Goal: Download file/media

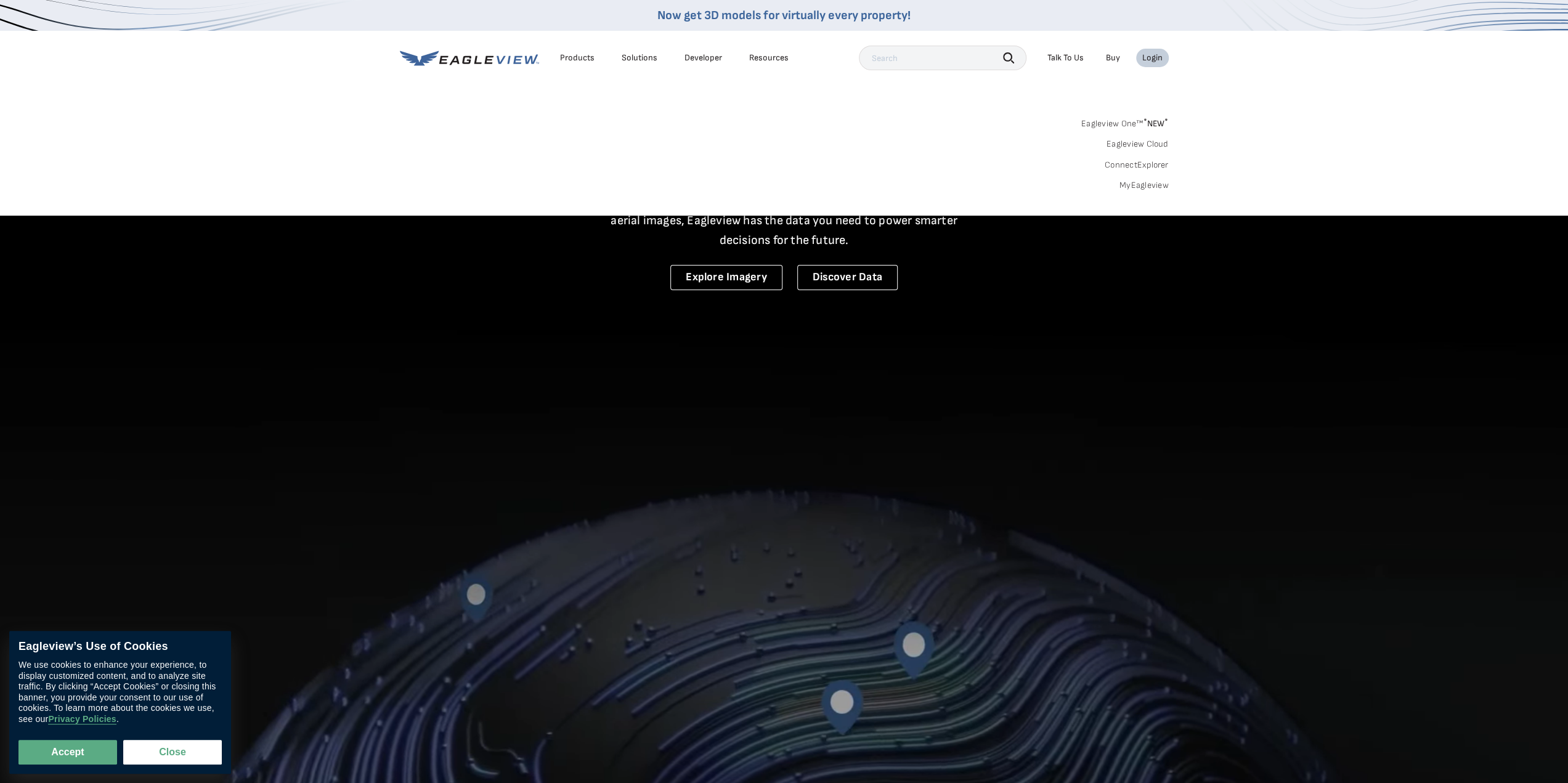
click at [1144, 191] on div "Search Products Our Product Areas Imagery 1-Inch GSD Aerial Imagery *" at bounding box center [784, 157] width 1568 height 116
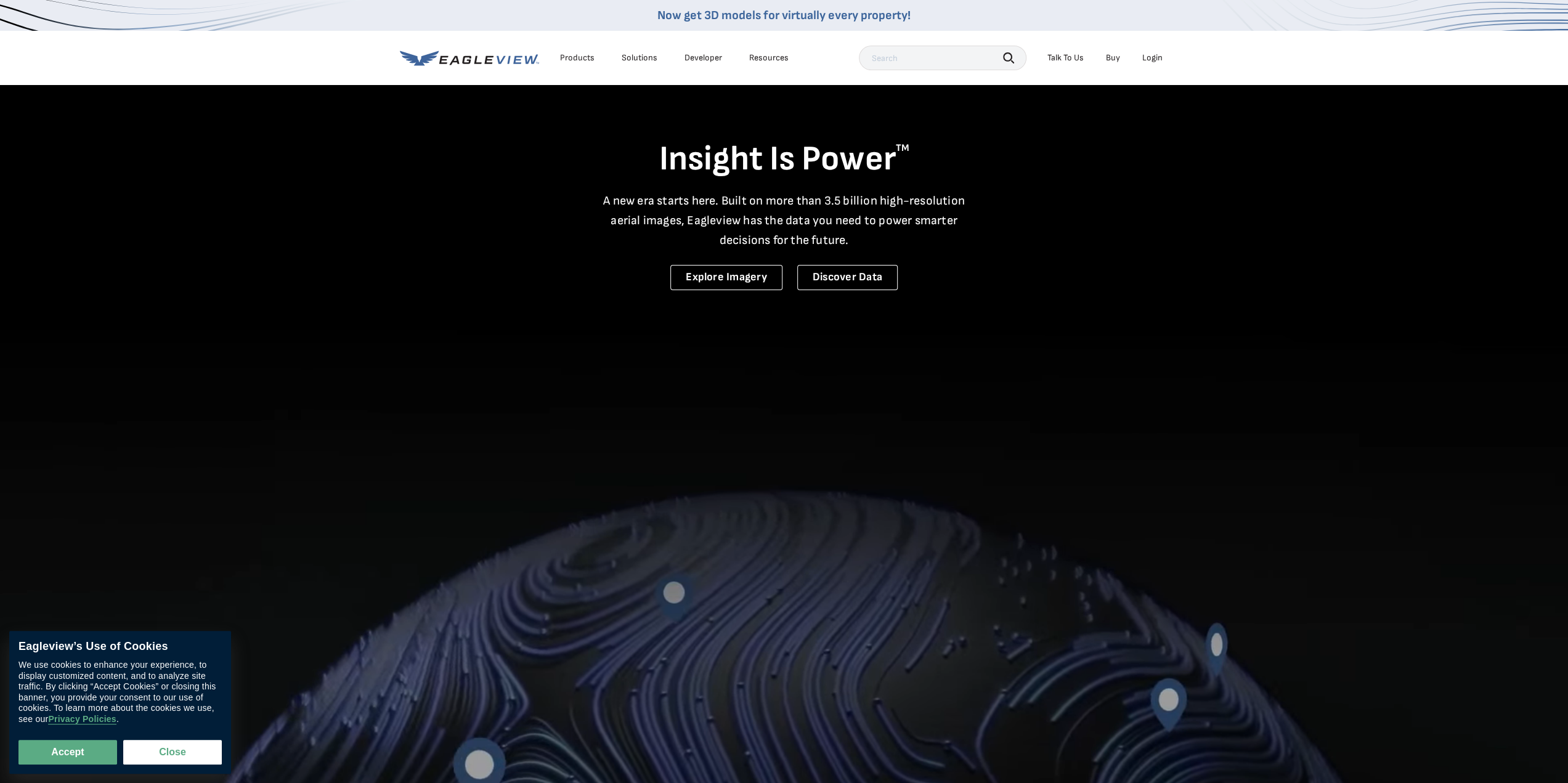
click at [1155, 59] on div "Login" at bounding box center [1153, 57] width 20 height 11
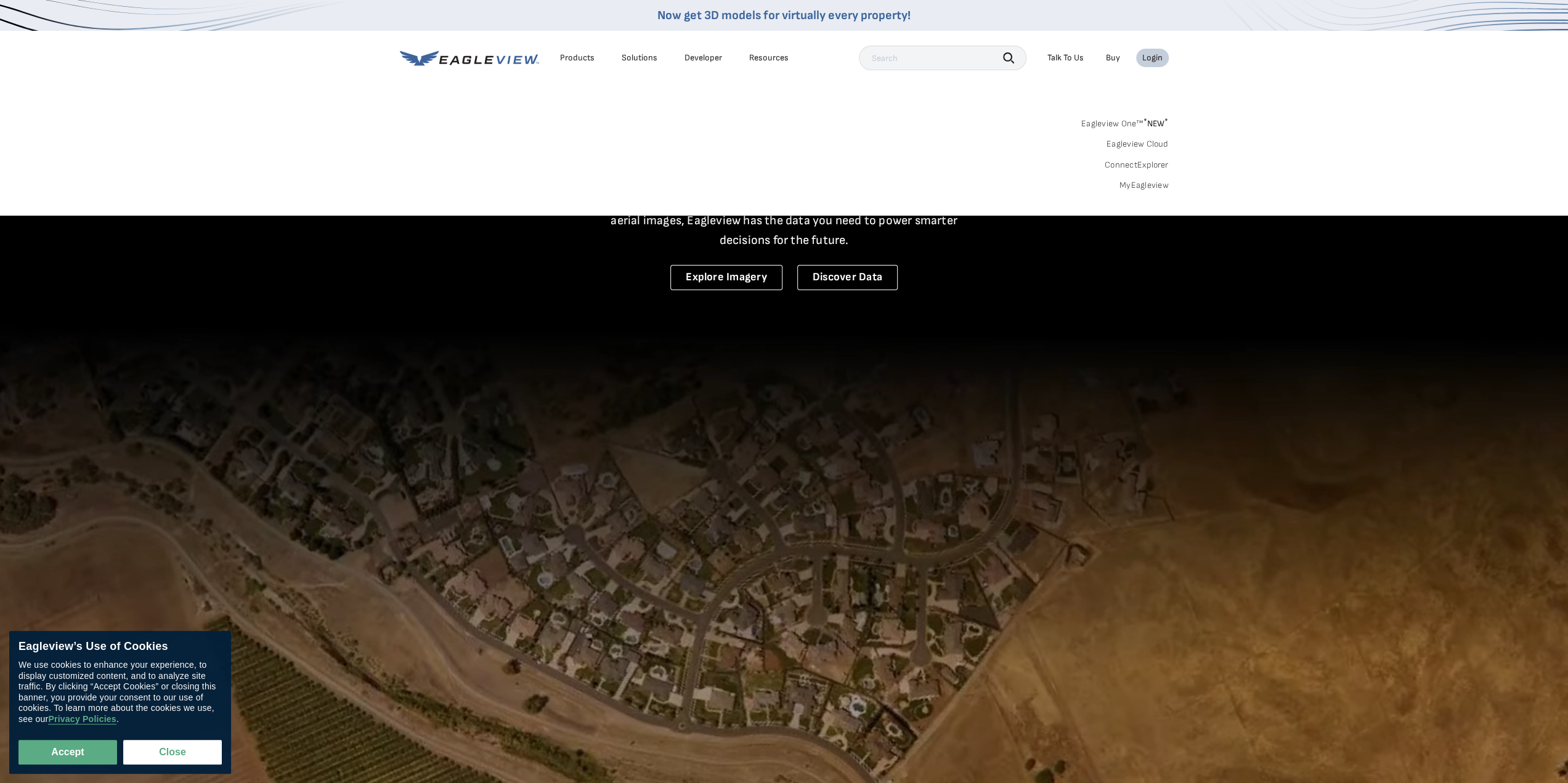
click at [1137, 184] on link "MyEagleview" at bounding box center [1144, 185] width 50 height 11
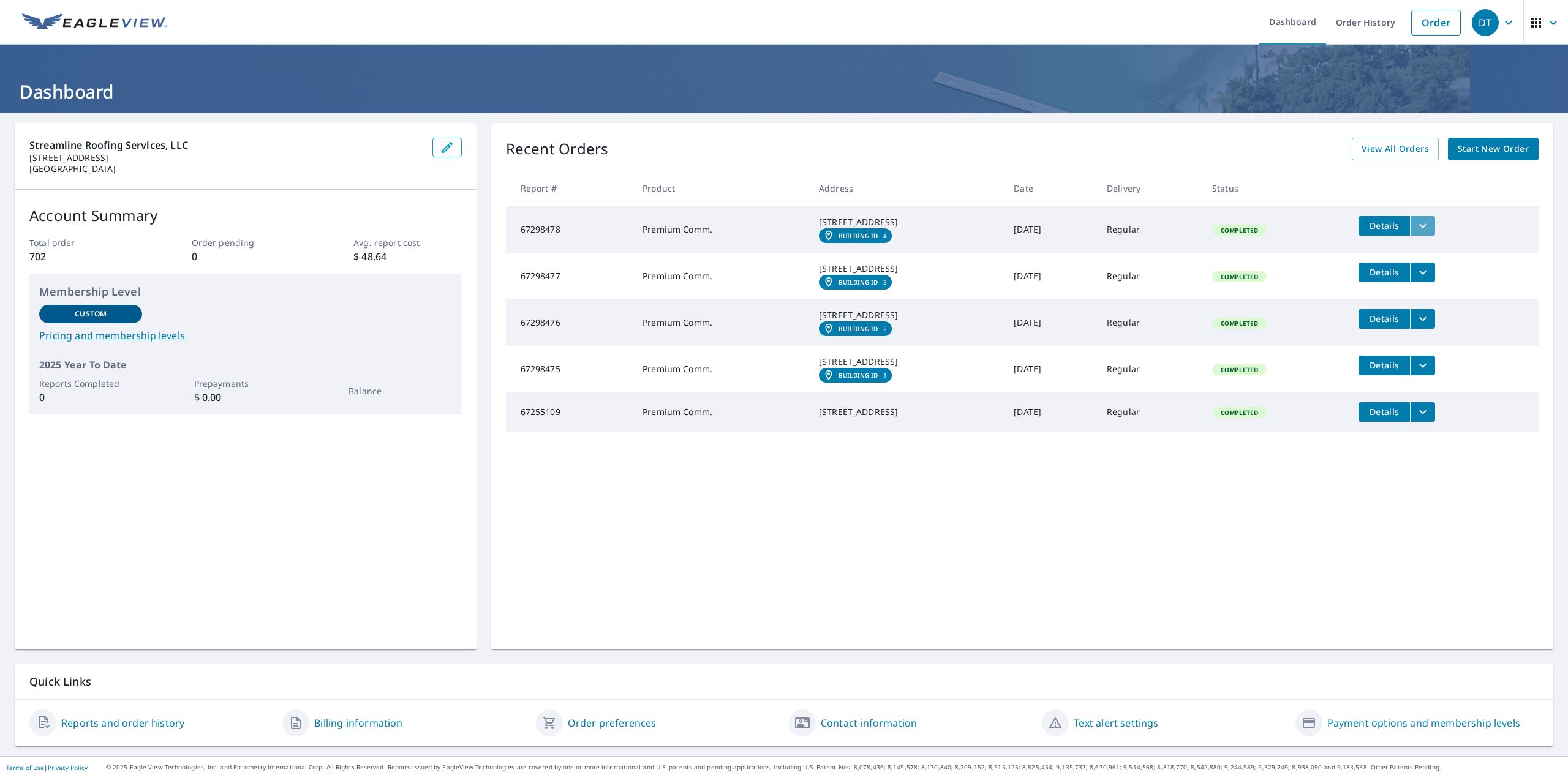
click at [1420, 223] on icon "filesDropdownBtn-67298478" at bounding box center [1422, 225] width 15 height 15
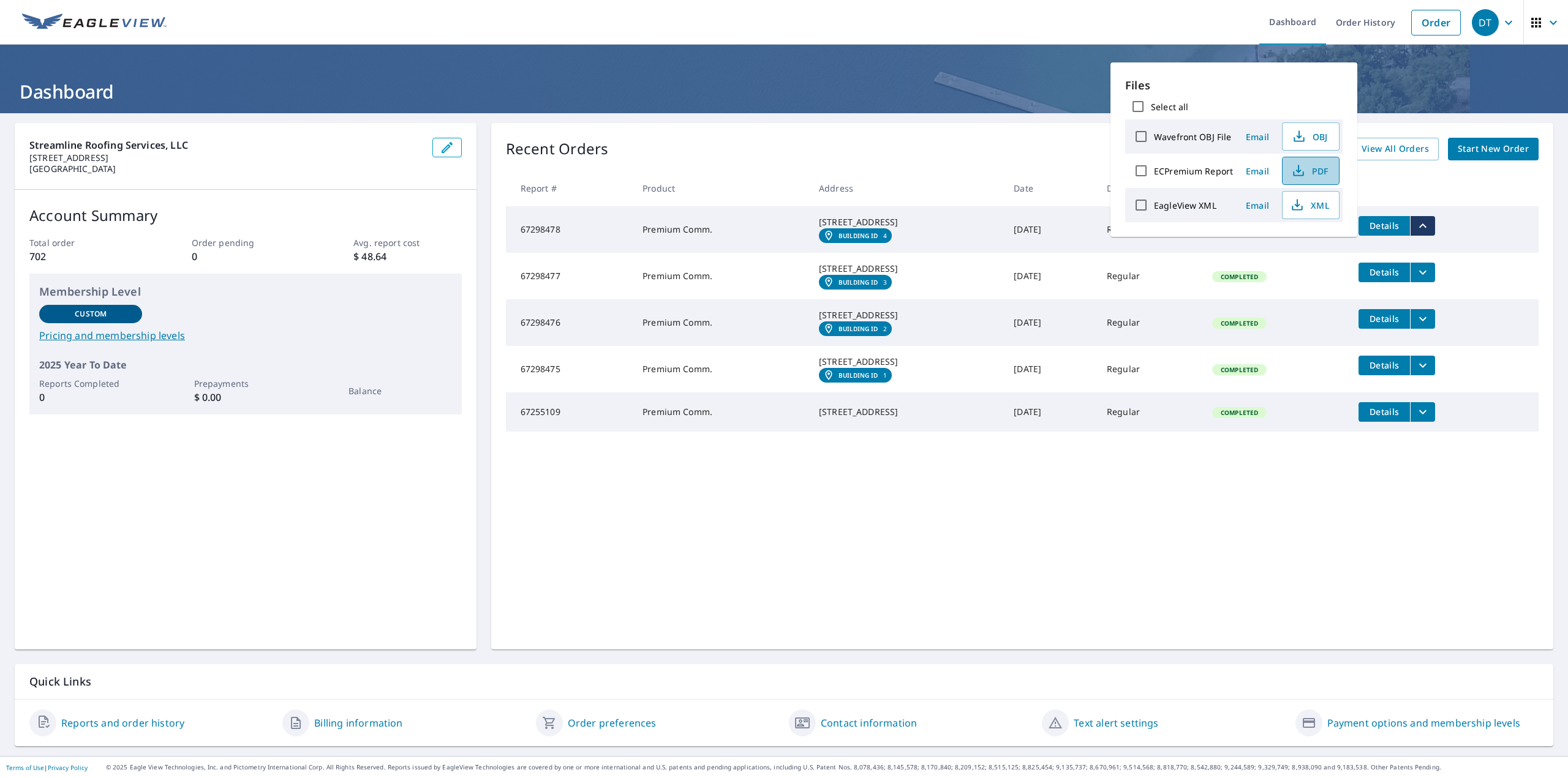
click at [1321, 172] on span "PDF" at bounding box center [1309, 170] width 39 height 15
click at [1423, 274] on icon "filesDropdownBtn-67298477" at bounding box center [1423, 272] width 8 height 4
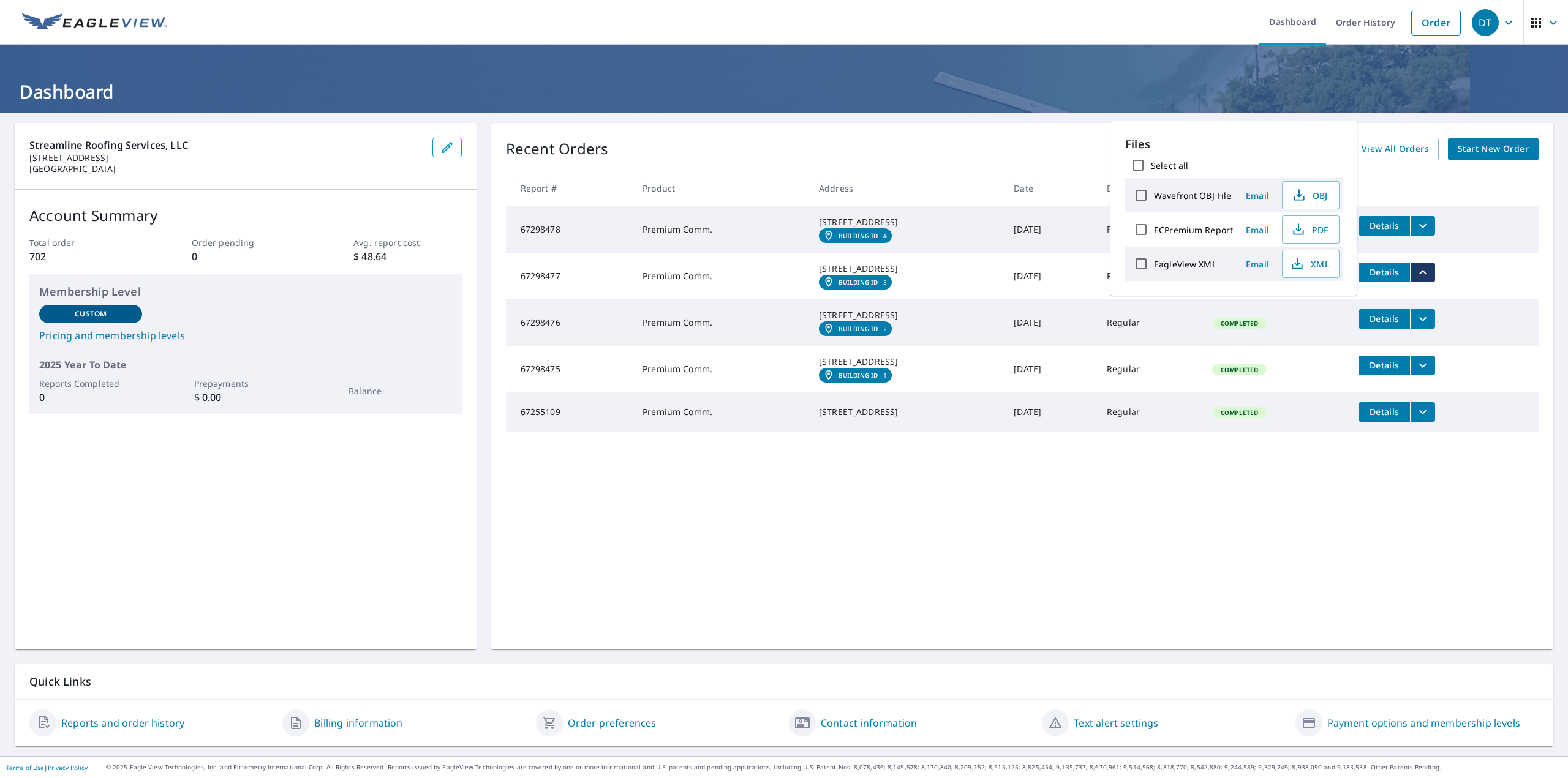
click at [1417, 280] on icon "filesDropdownBtn-67298477" at bounding box center [1422, 272] width 15 height 15
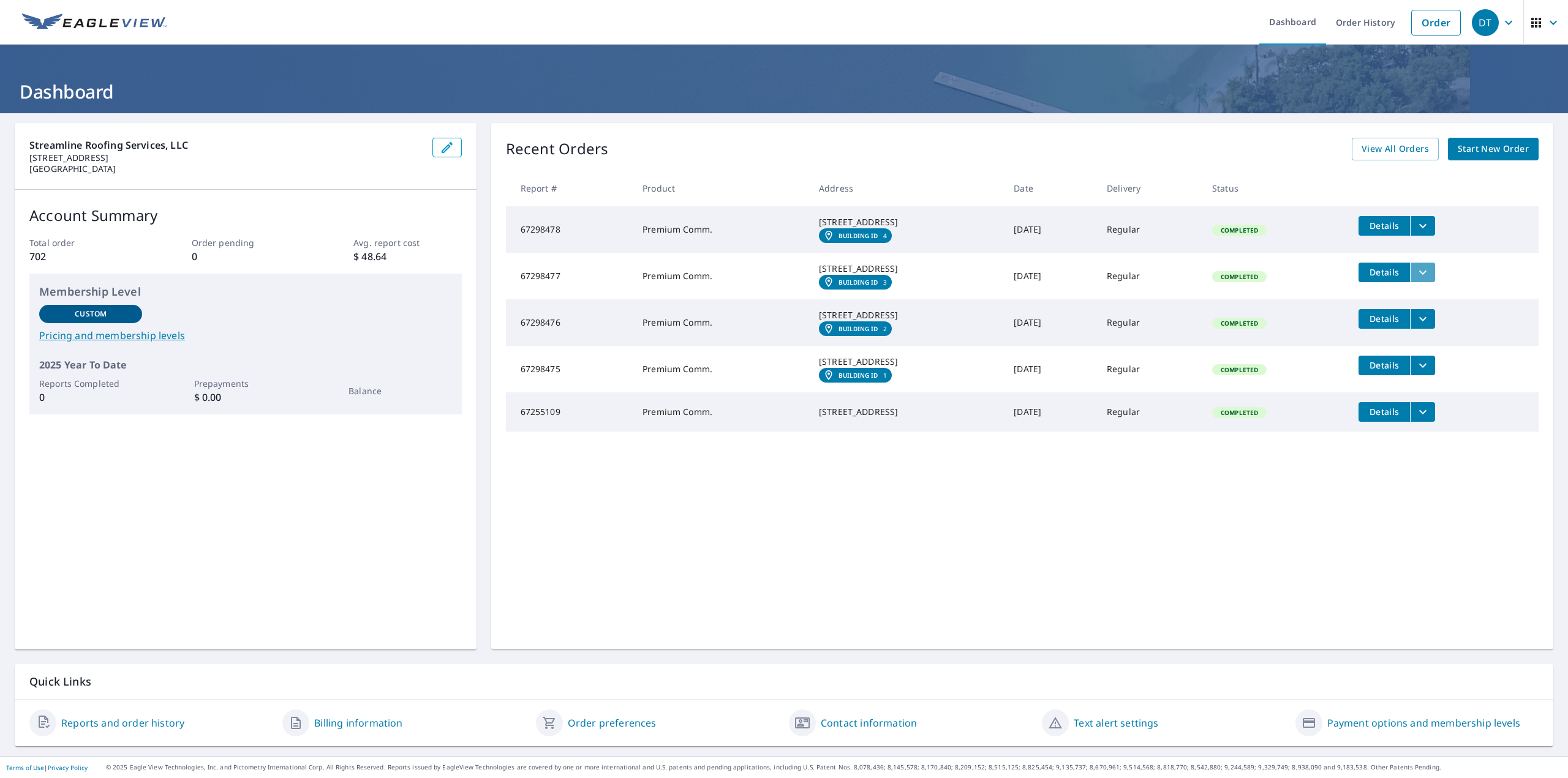
click at [1420, 280] on icon "filesDropdownBtn-67298477" at bounding box center [1422, 272] width 15 height 15
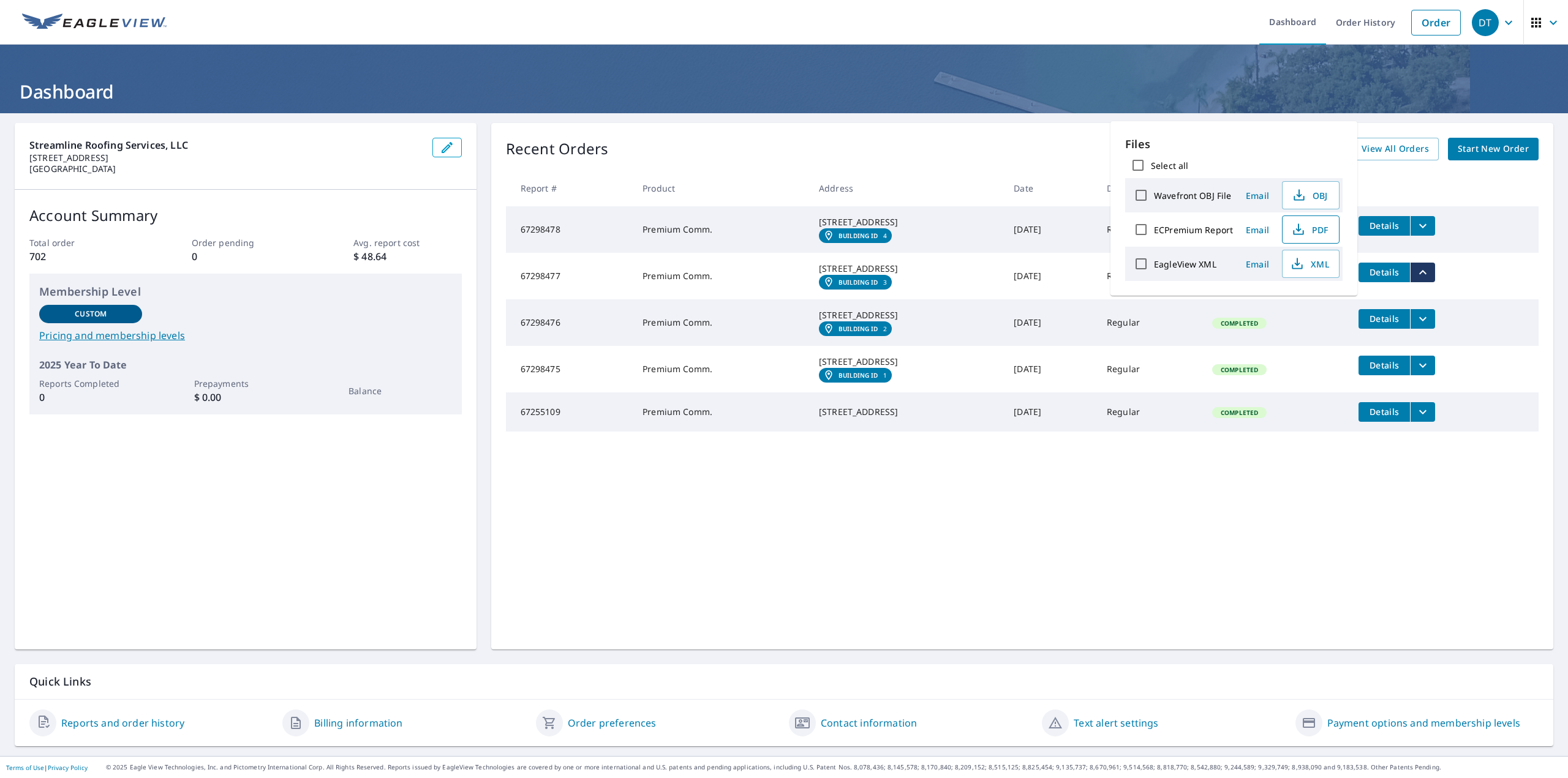
click at [1329, 235] on button "PDF" at bounding box center [1310, 229] width 57 height 28
click at [1421, 326] on icon "filesDropdownBtn-67298476" at bounding box center [1422, 319] width 15 height 15
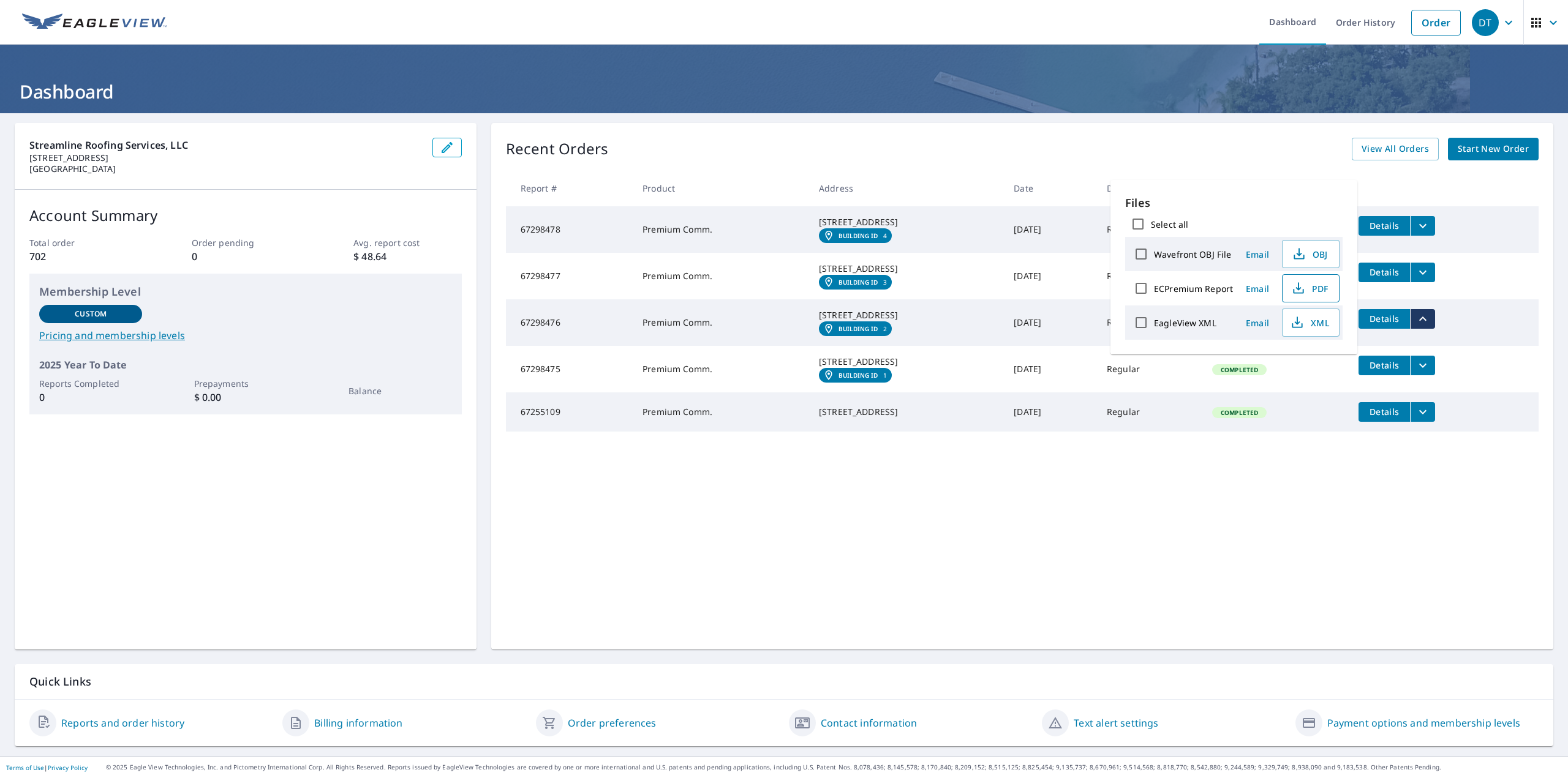
click at [1322, 288] on span "PDF" at bounding box center [1309, 288] width 39 height 15
click at [1423, 373] on icon "filesDropdownBtn-67298475" at bounding box center [1422, 365] width 15 height 15
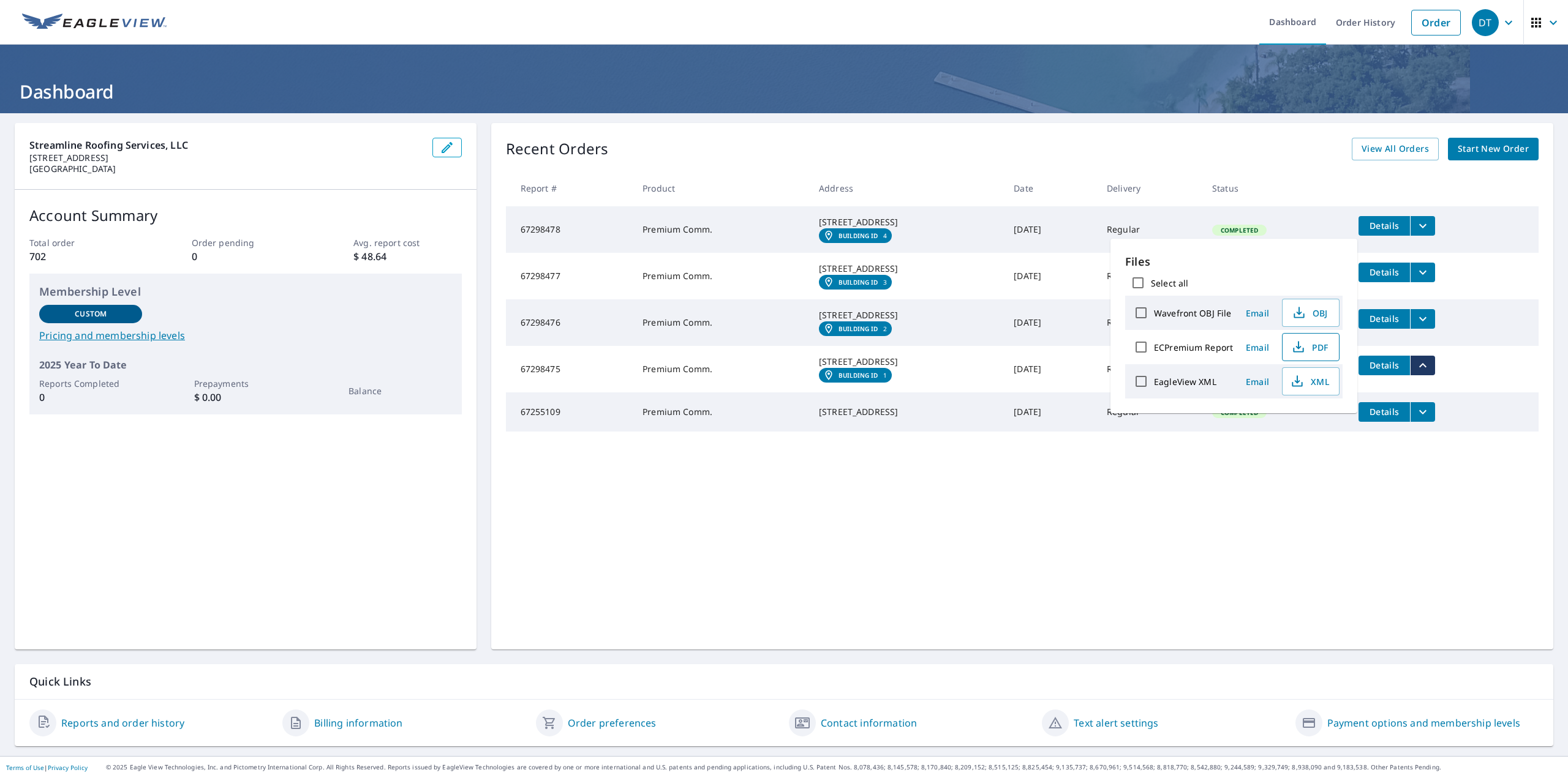
click at [1300, 341] on icon "button" at bounding box center [1298, 346] width 15 height 15
click at [1428, 420] on icon "filesDropdownBtn-67255109" at bounding box center [1422, 411] width 15 height 15
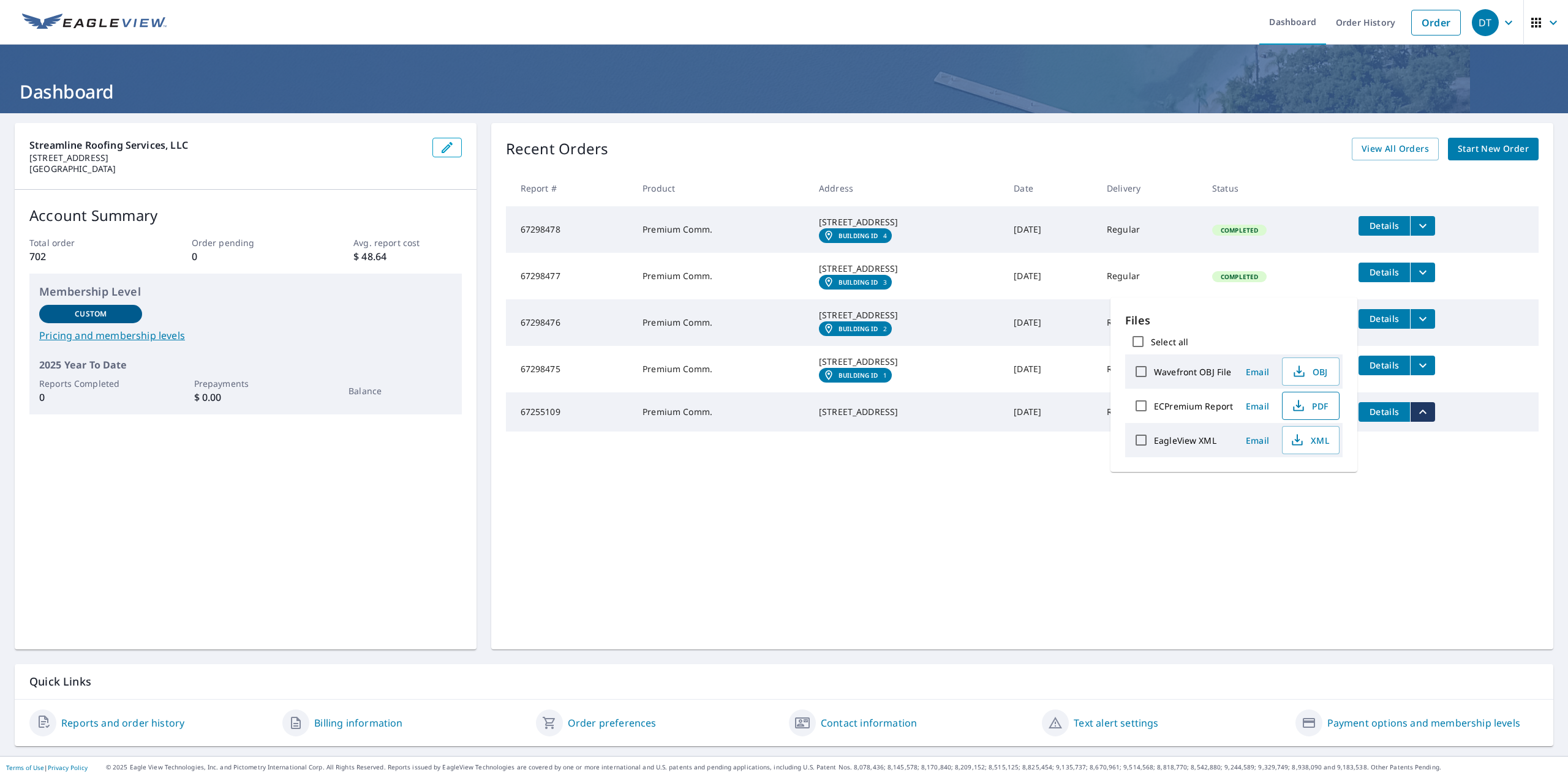
click at [1287, 400] on button "PDF" at bounding box center [1310, 406] width 57 height 28
click at [670, 560] on div "Recent Orders View All Orders Start New Order Report # Product Address Date Del…" at bounding box center [1022, 386] width 1062 height 526
